Goal: Transaction & Acquisition: Book appointment/travel/reservation

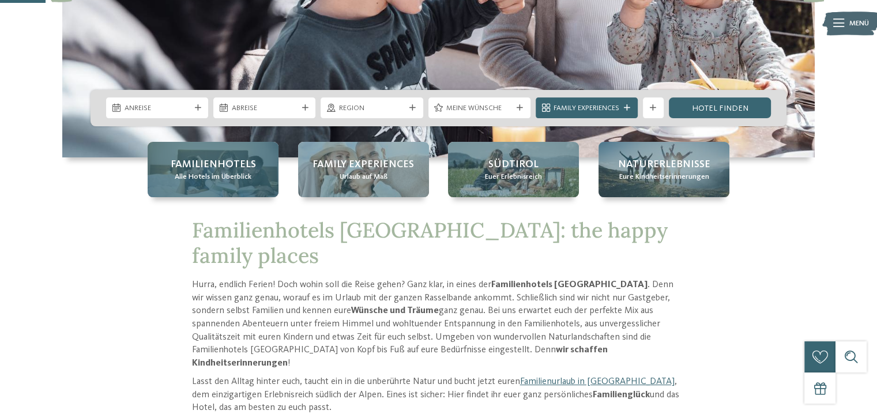
click at [217, 164] on span "Familienhotels" at bounding box center [213, 164] width 85 height 14
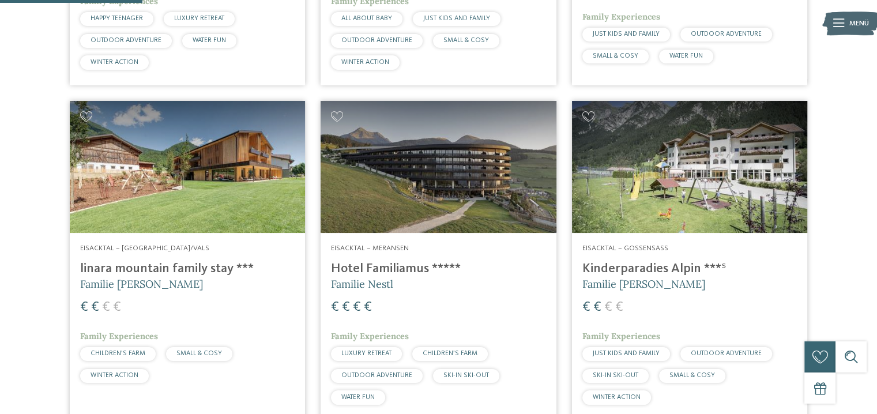
scroll to position [635, 0]
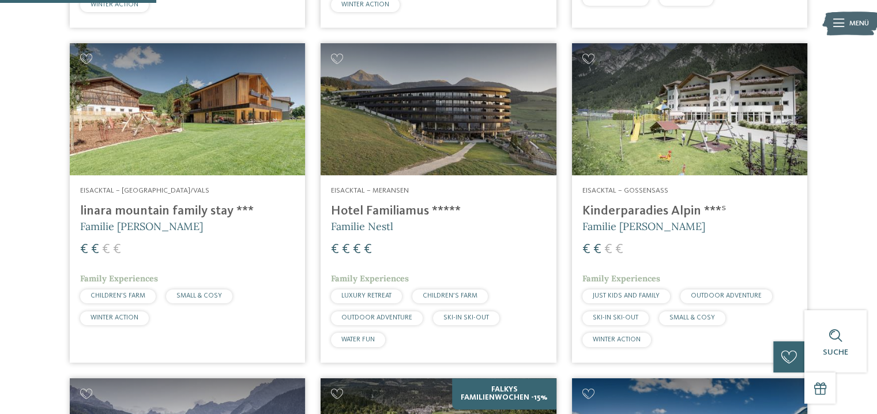
click at [156, 127] on img at bounding box center [187, 109] width 235 height 133
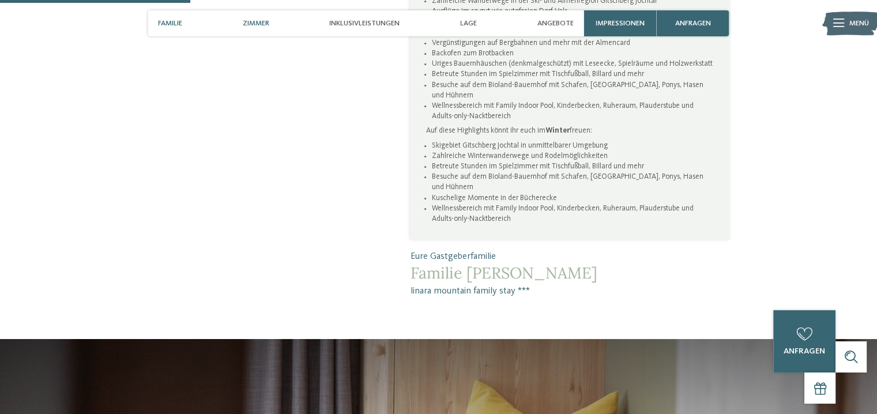
click at [247, 25] on span "Zimmer" at bounding box center [256, 23] width 27 height 9
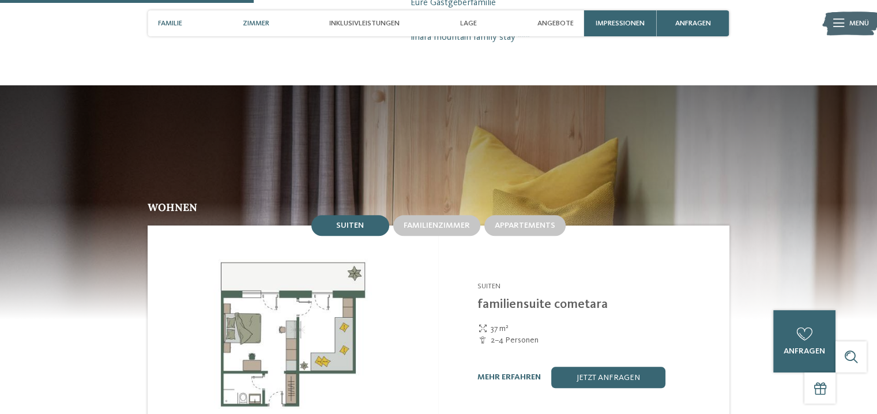
scroll to position [1005, 0]
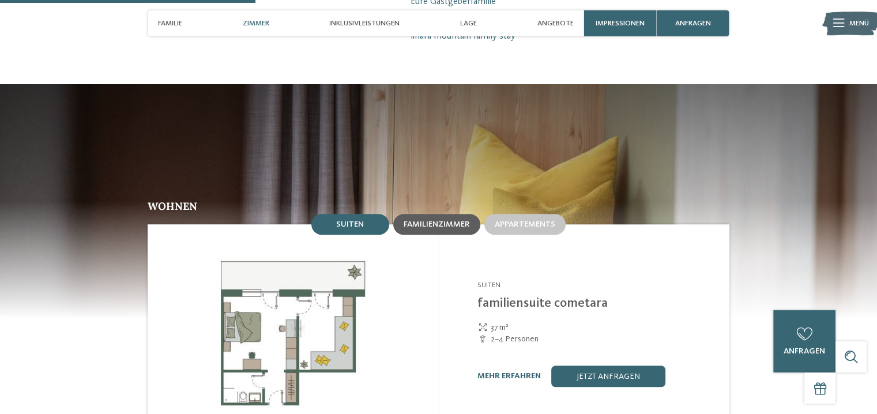
click at [425, 214] on div "Familienzimmer" at bounding box center [436, 224] width 87 height 21
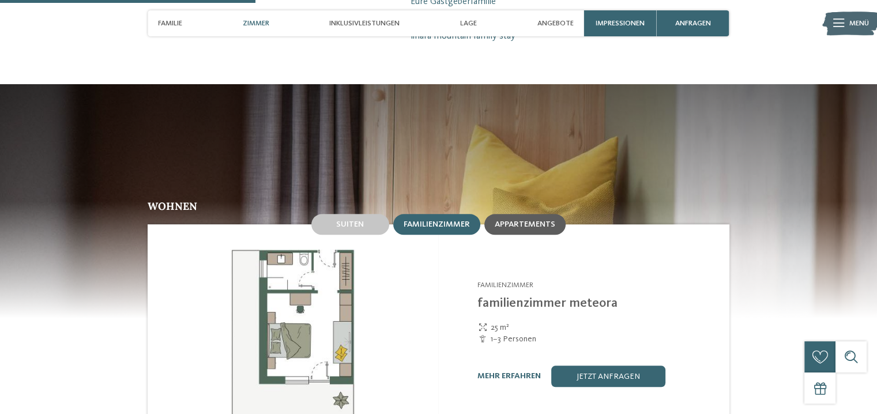
click at [519, 220] on span "Appartements" at bounding box center [525, 224] width 61 height 8
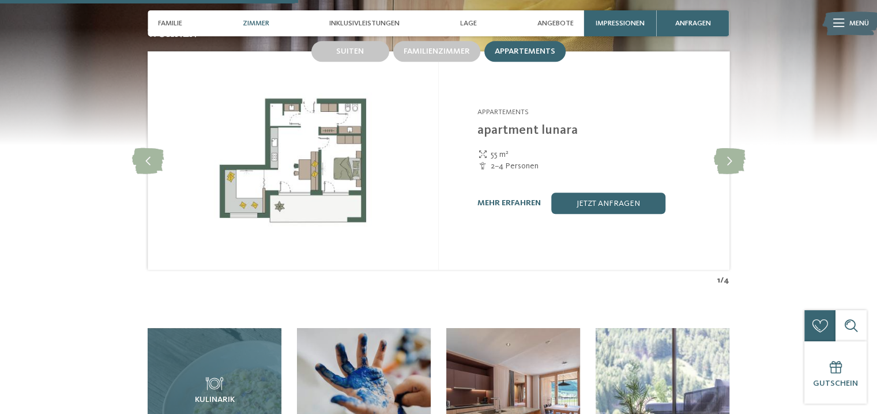
scroll to position [1409, 0]
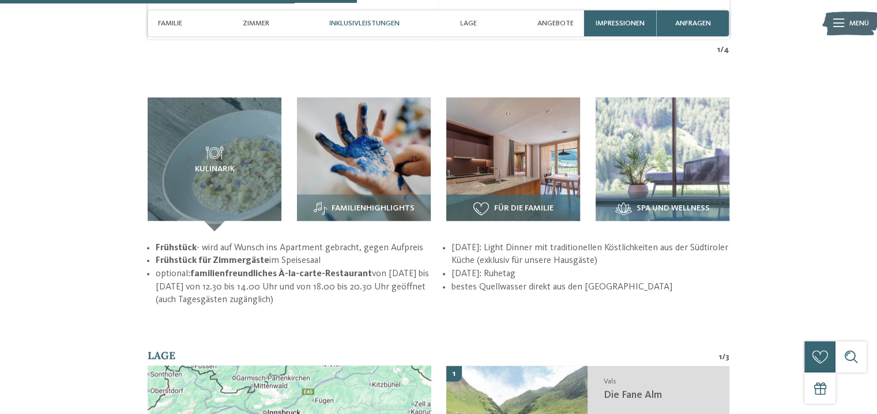
click at [521, 204] on span "Für die Familie" at bounding box center [523, 208] width 59 height 9
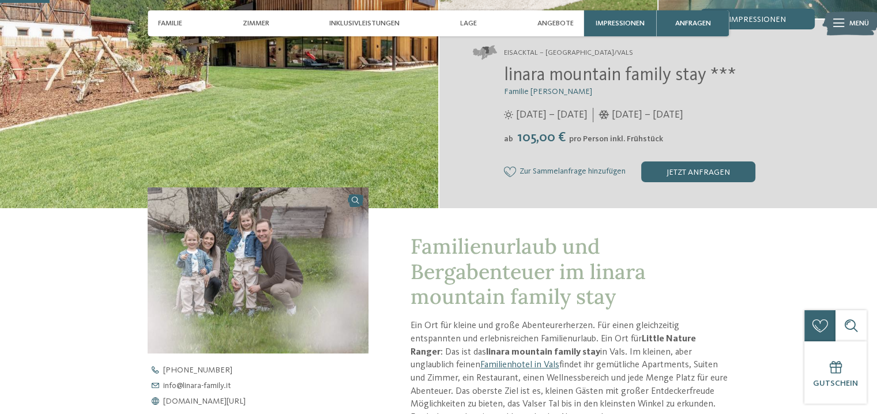
scroll to position [0, 0]
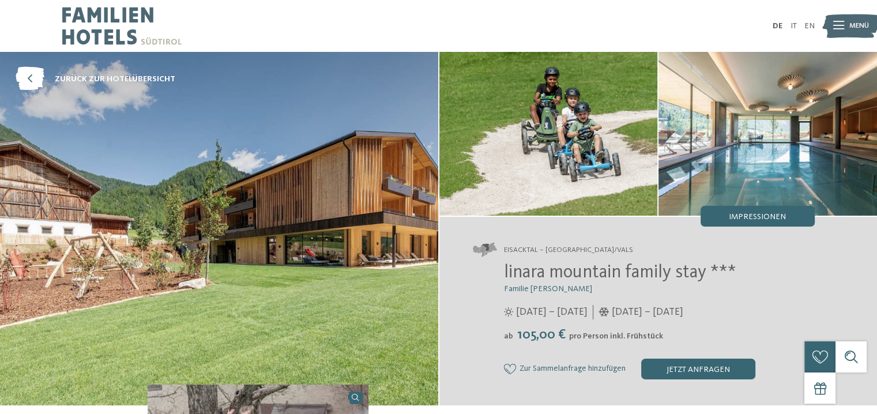
click at [838, 24] on icon at bounding box center [839, 26] width 11 height 8
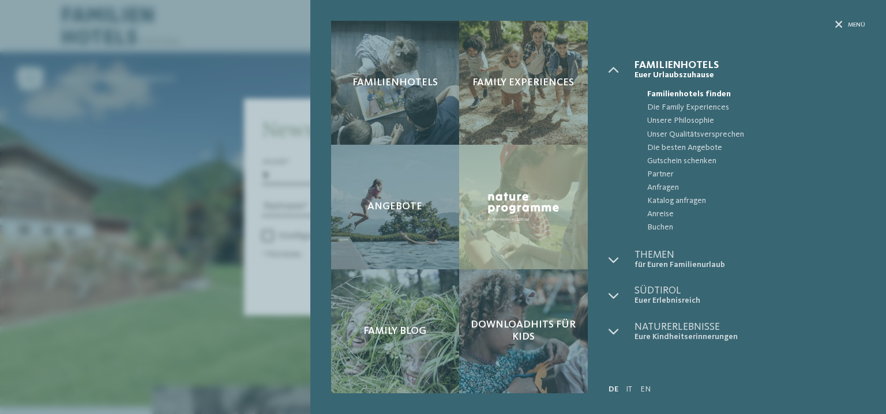
click at [196, 211] on div "Familienhotels Family Experiences Angebote" at bounding box center [443, 207] width 886 height 414
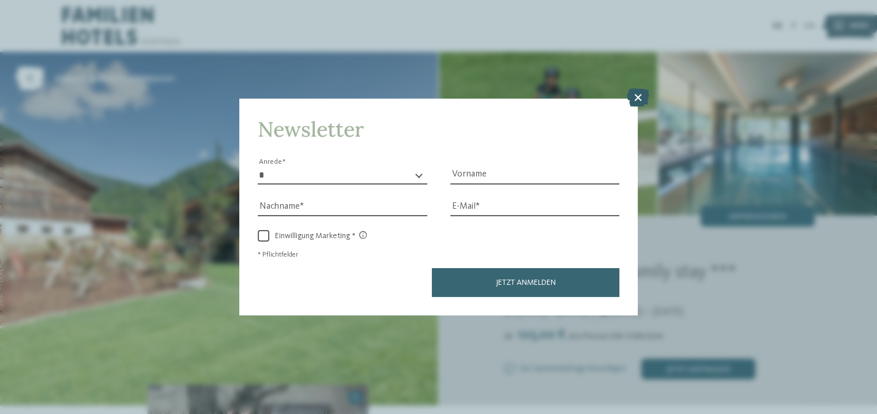
click at [639, 99] on icon at bounding box center [638, 98] width 22 height 18
